Goal: Task Accomplishment & Management: Use online tool/utility

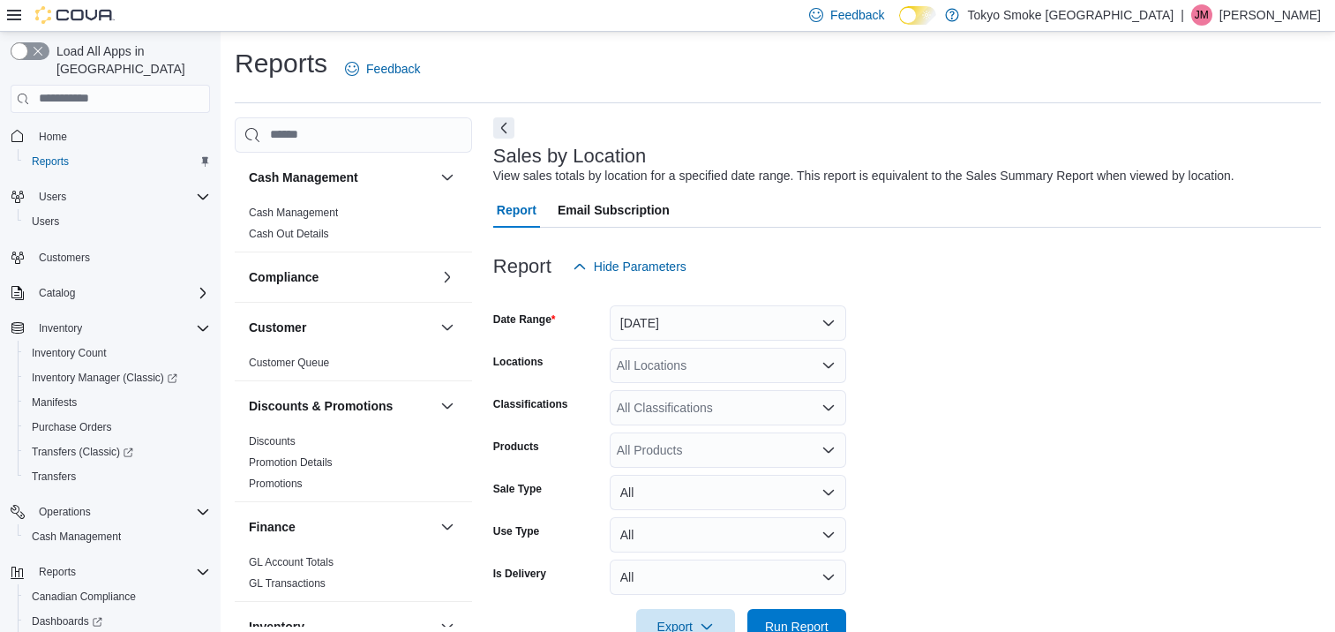
scroll to position [41, 0]
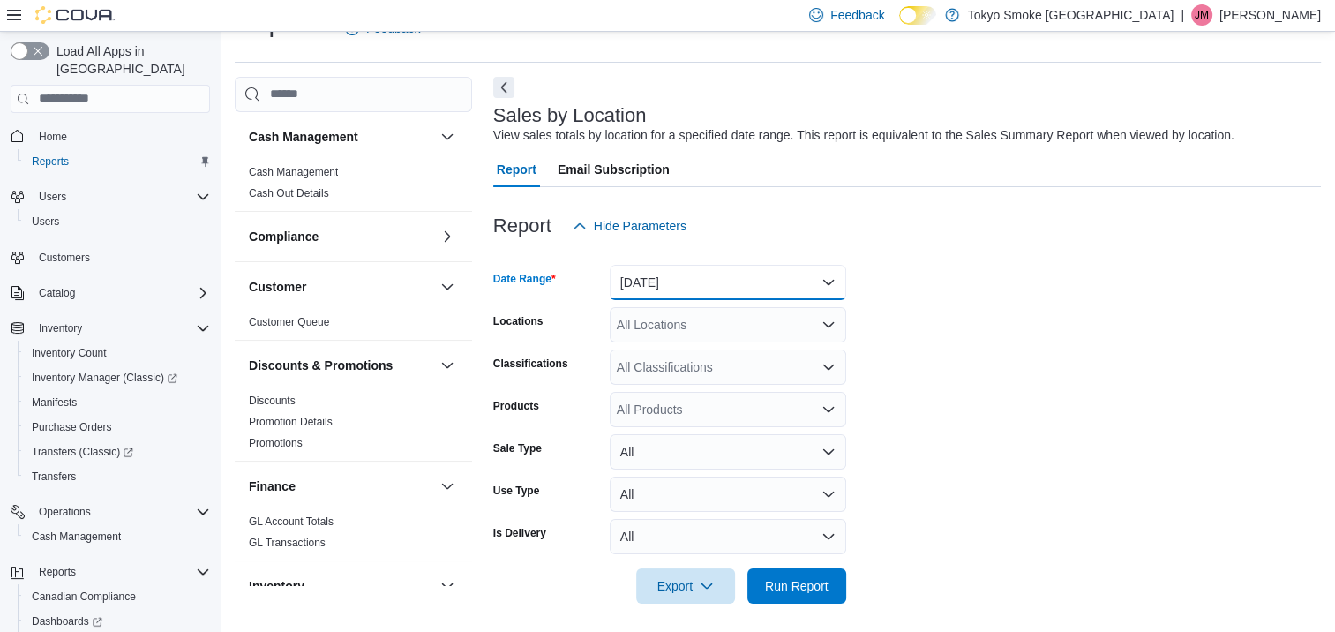
click at [734, 286] on button "[DATE]" at bounding box center [728, 282] width 237 height 35
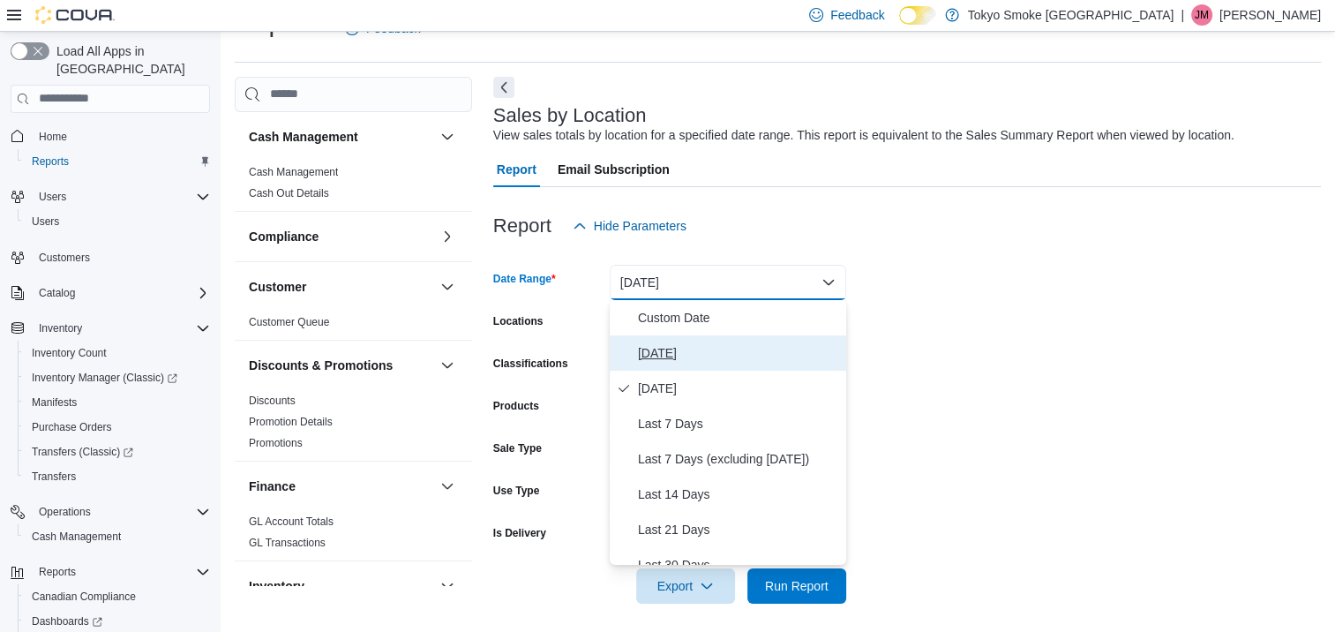
click at [681, 353] on span "Today" at bounding box center [738, 352] width 201 height 21
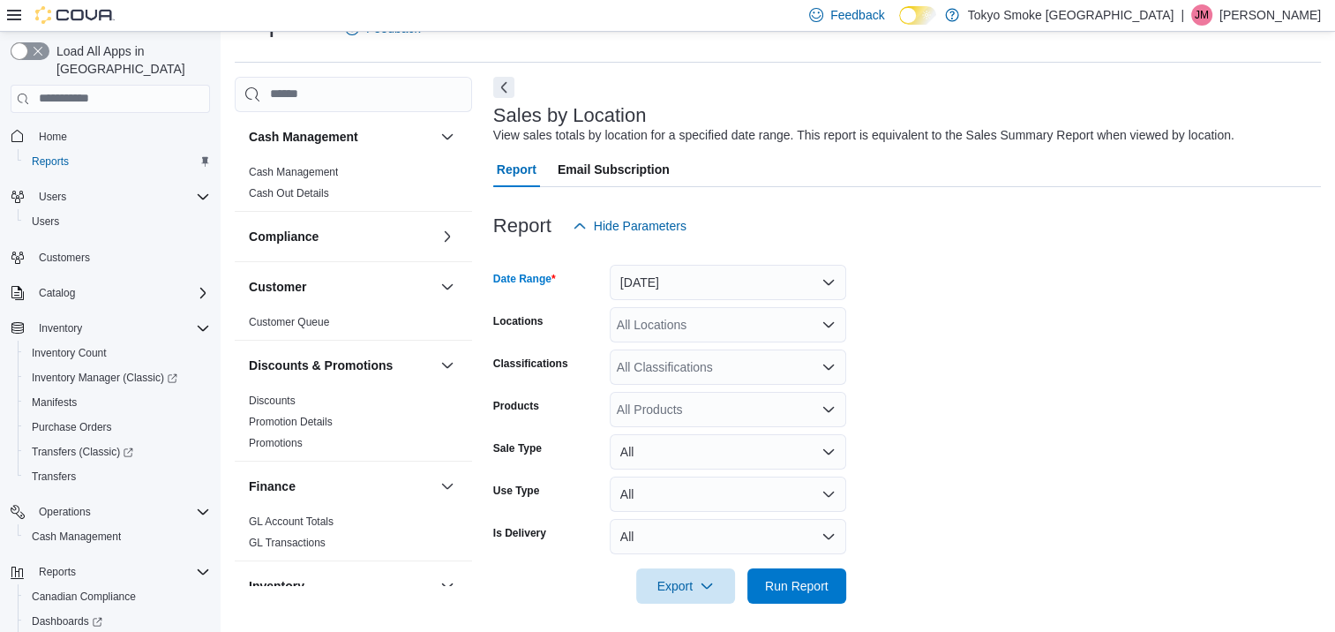
click at [692, 325] on div "All Locations" at bounding box center [728, 324] width 237 height 35
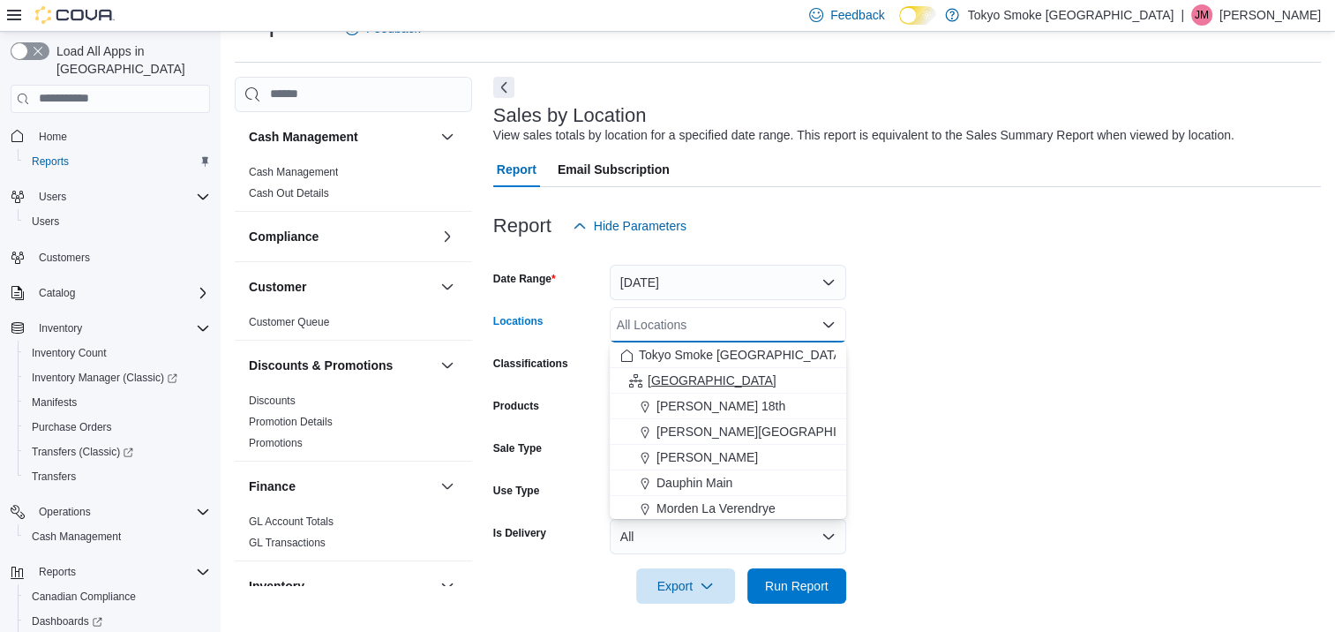
click at [686, 380] on span "Manitoba" at bounding box center [712, 381] width 129 height 18
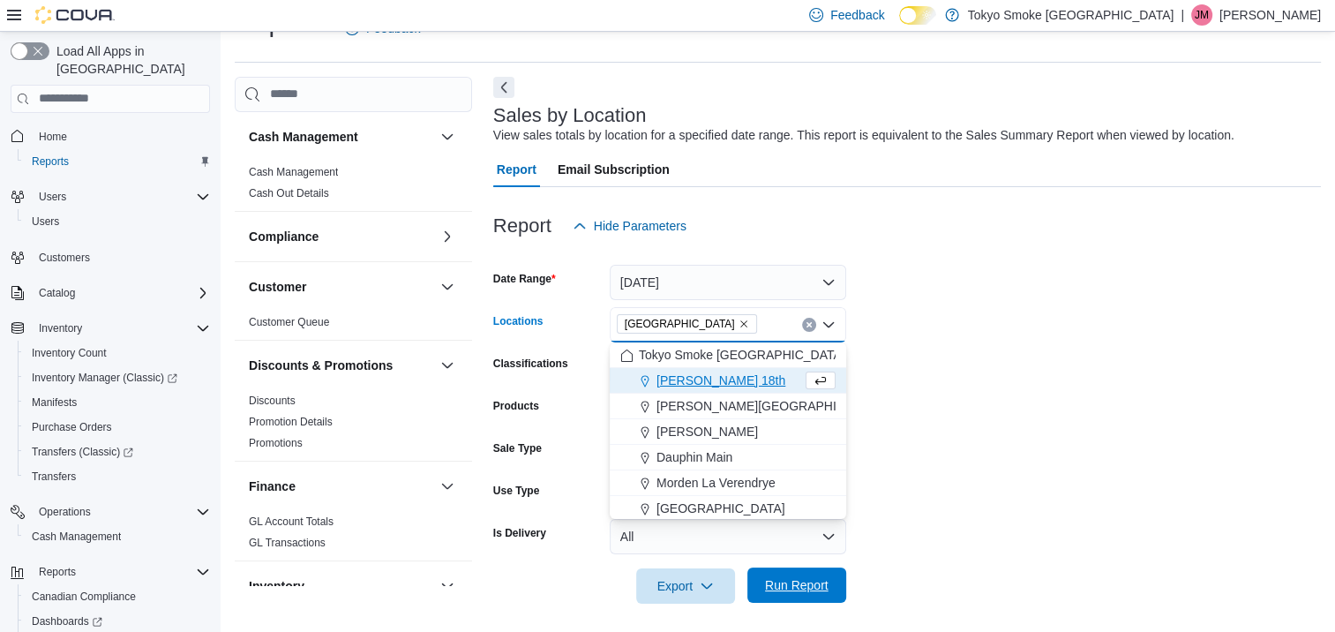
click at [816, 575] on span "Run Report" at bounding box center [797, 585] width 78 height 35
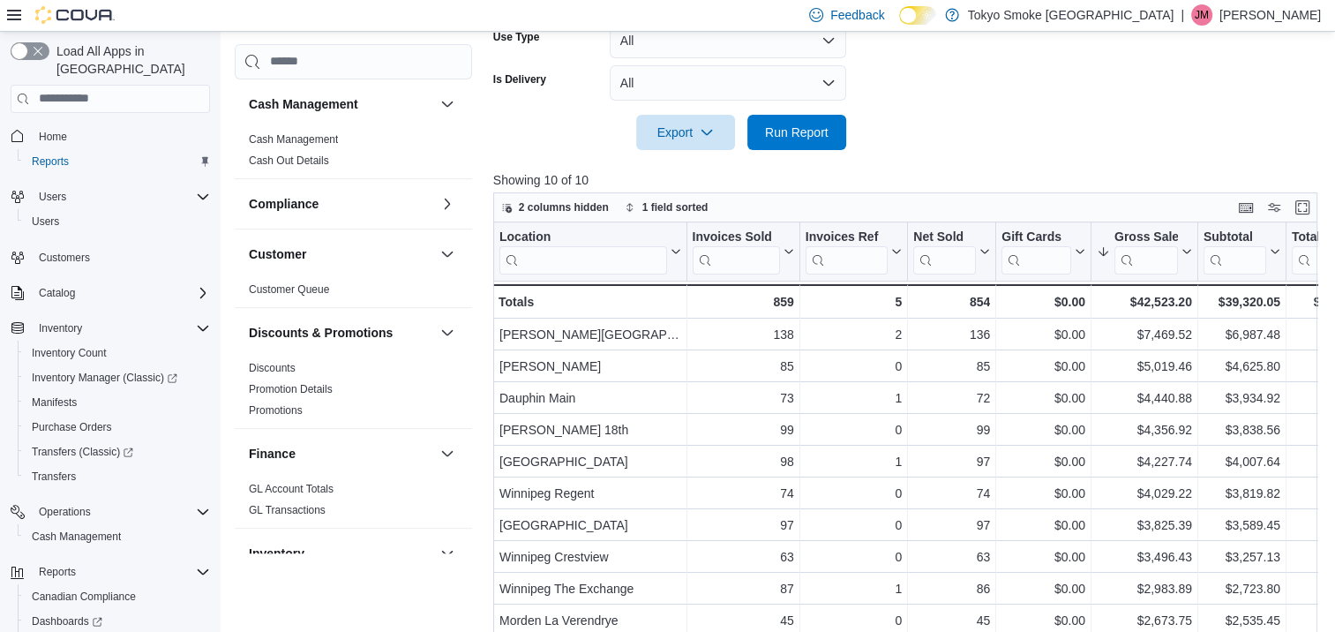
scroll to position [574, 0]
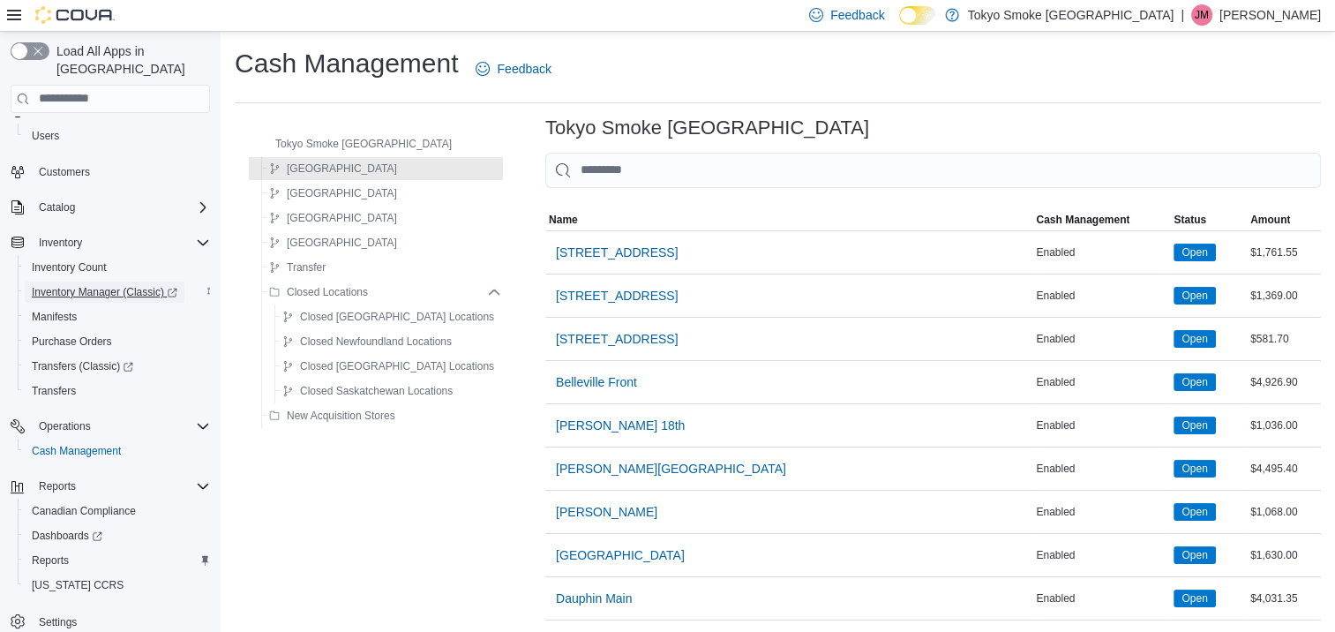
click at [120, 284] on span "Inventory Manager (Classic)" at bounding box center [105, 292] width 146 height 21
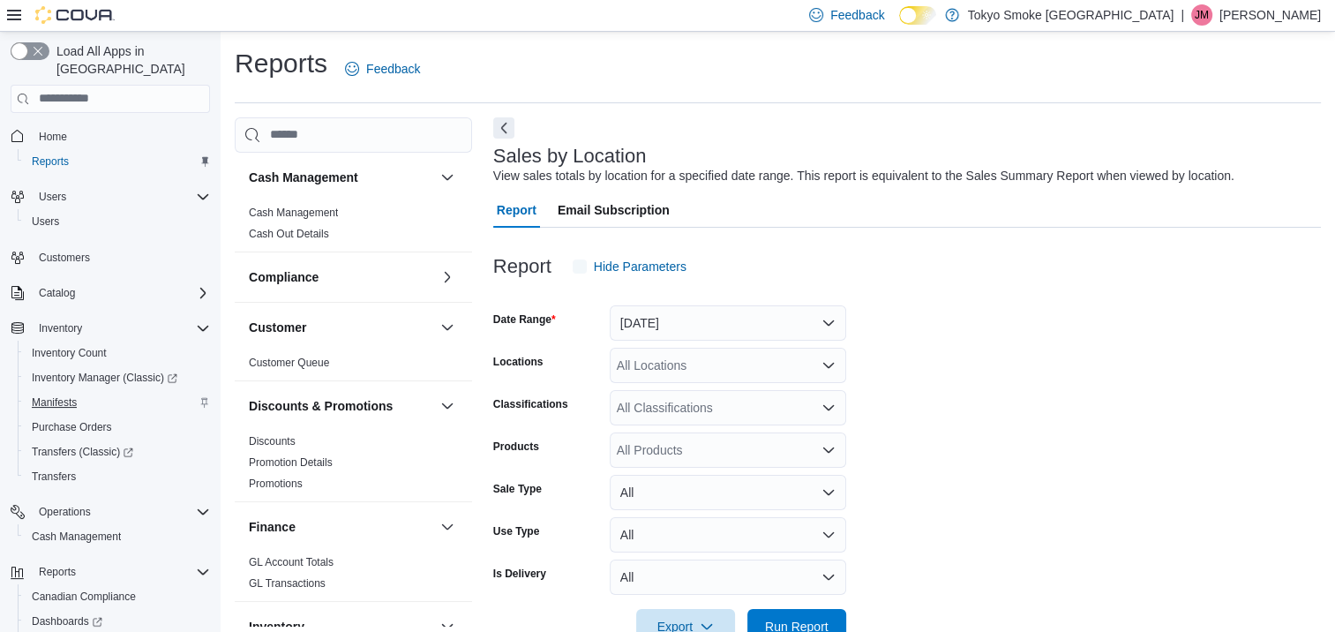
scroll to position [41, 0]
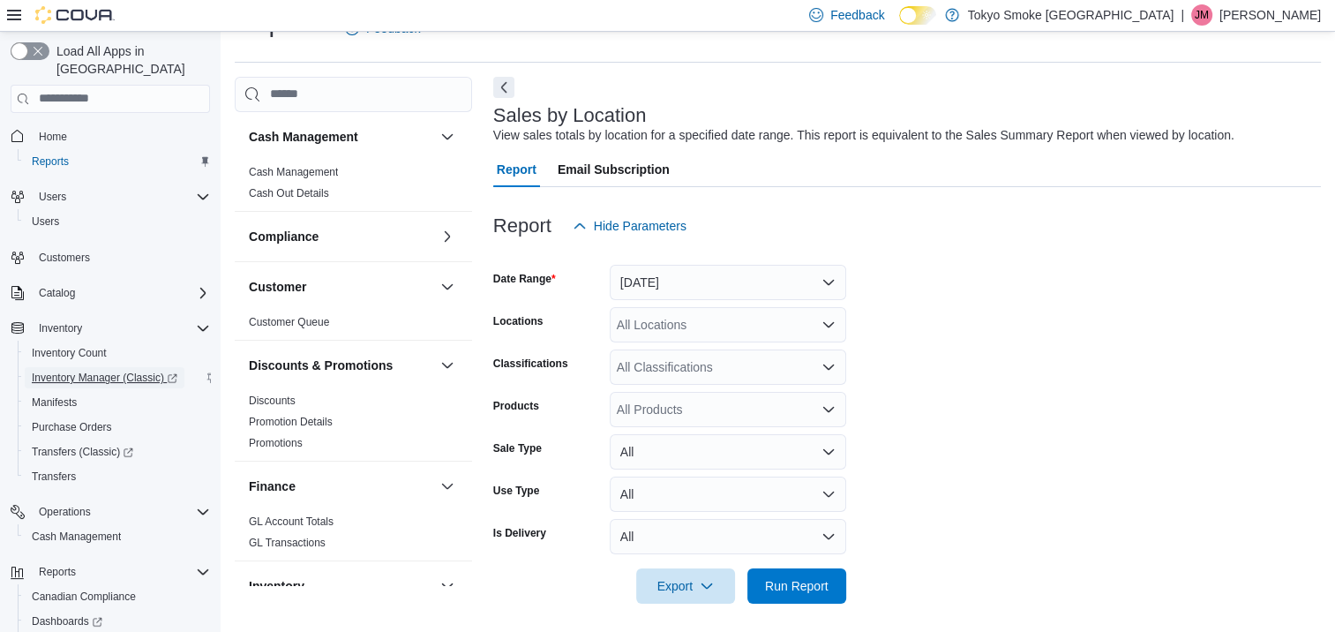
click at [151, 371] on span "Inventory Manager (Classic)" at bounding box center [105, 378] width 146 height 14
